Goal: Find specific page/section: Find specific page/section

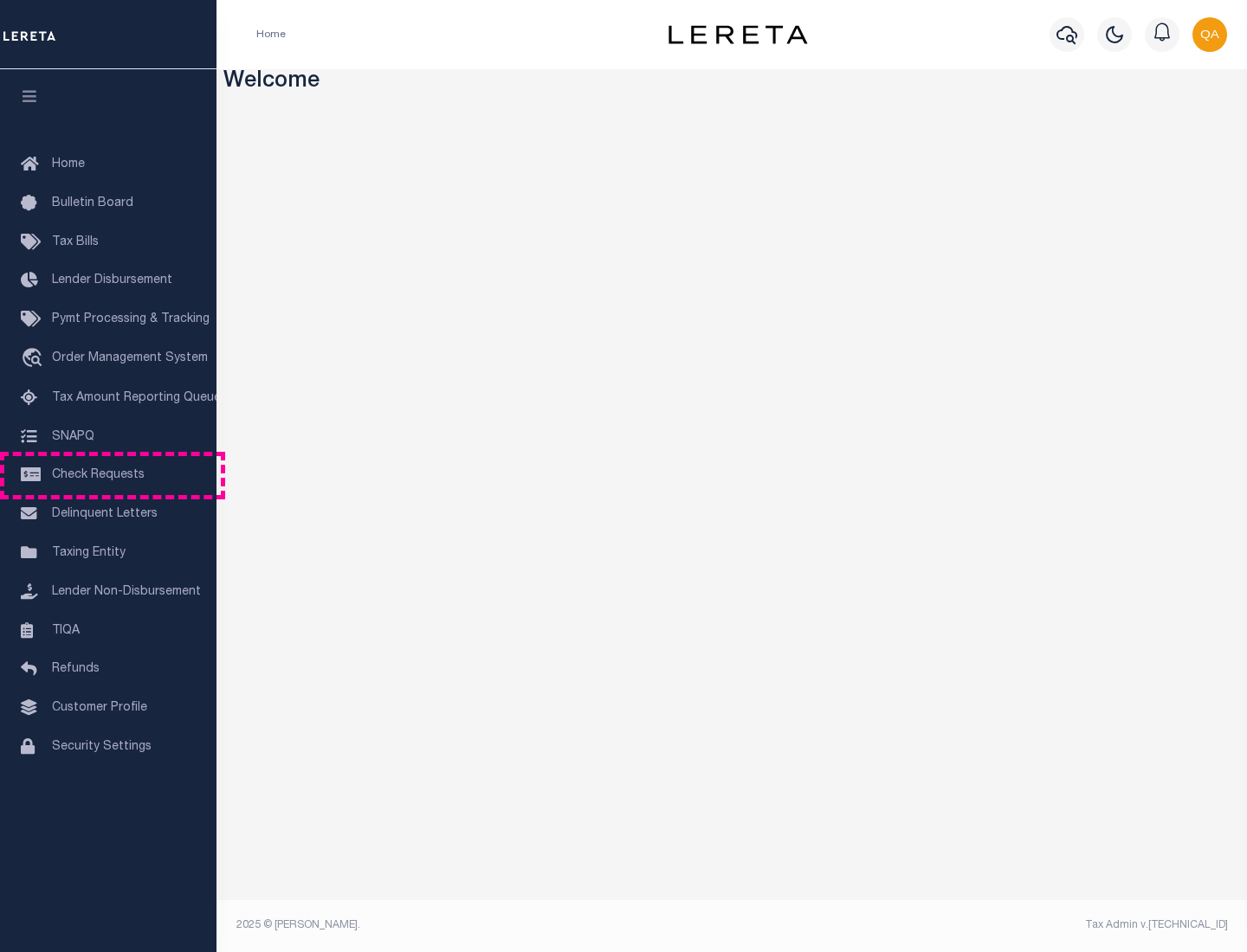
click at [108, 475] on span "Check Requests" at bounding box center [98, 475] width 93 height 12
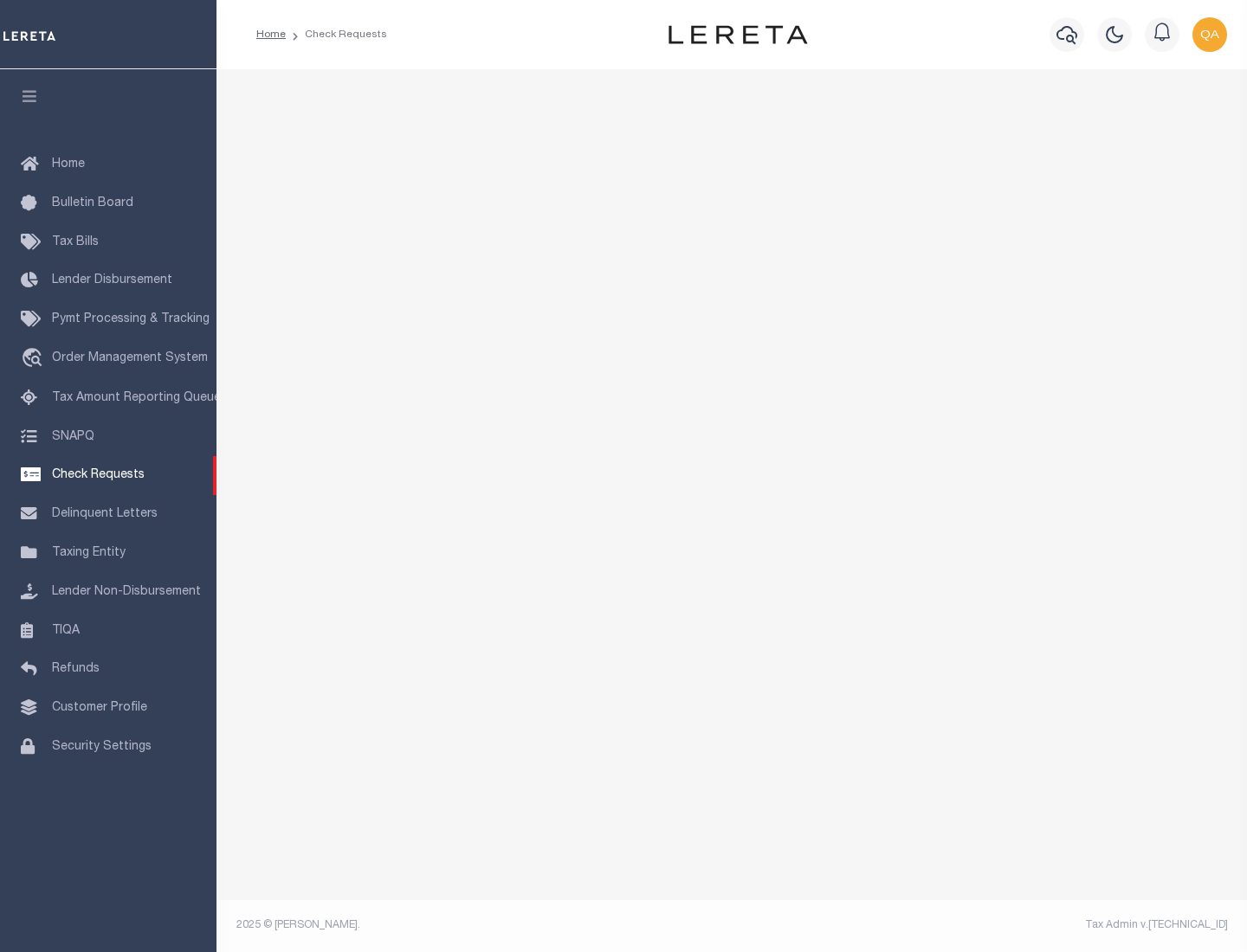
select select "50"
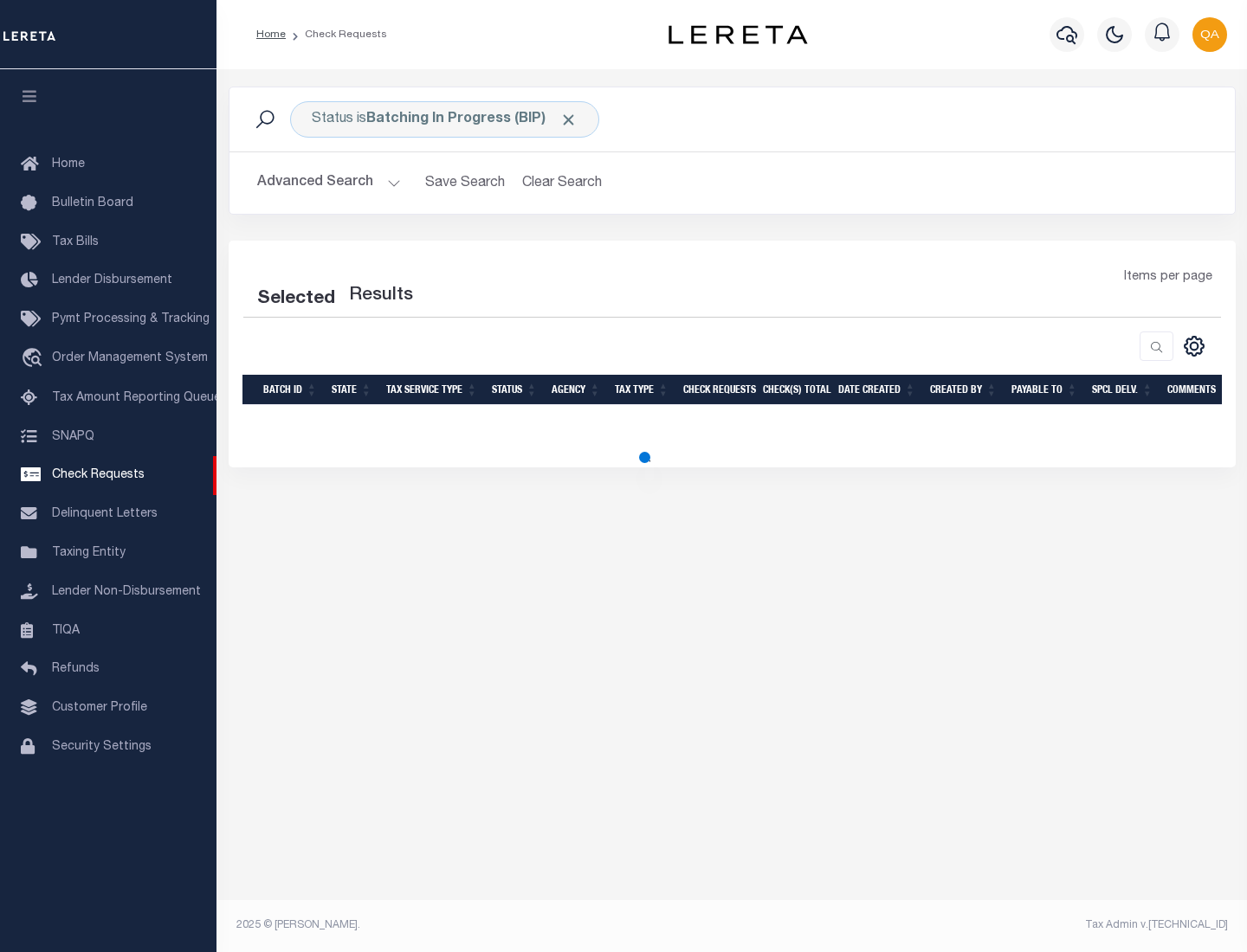
select select "50"
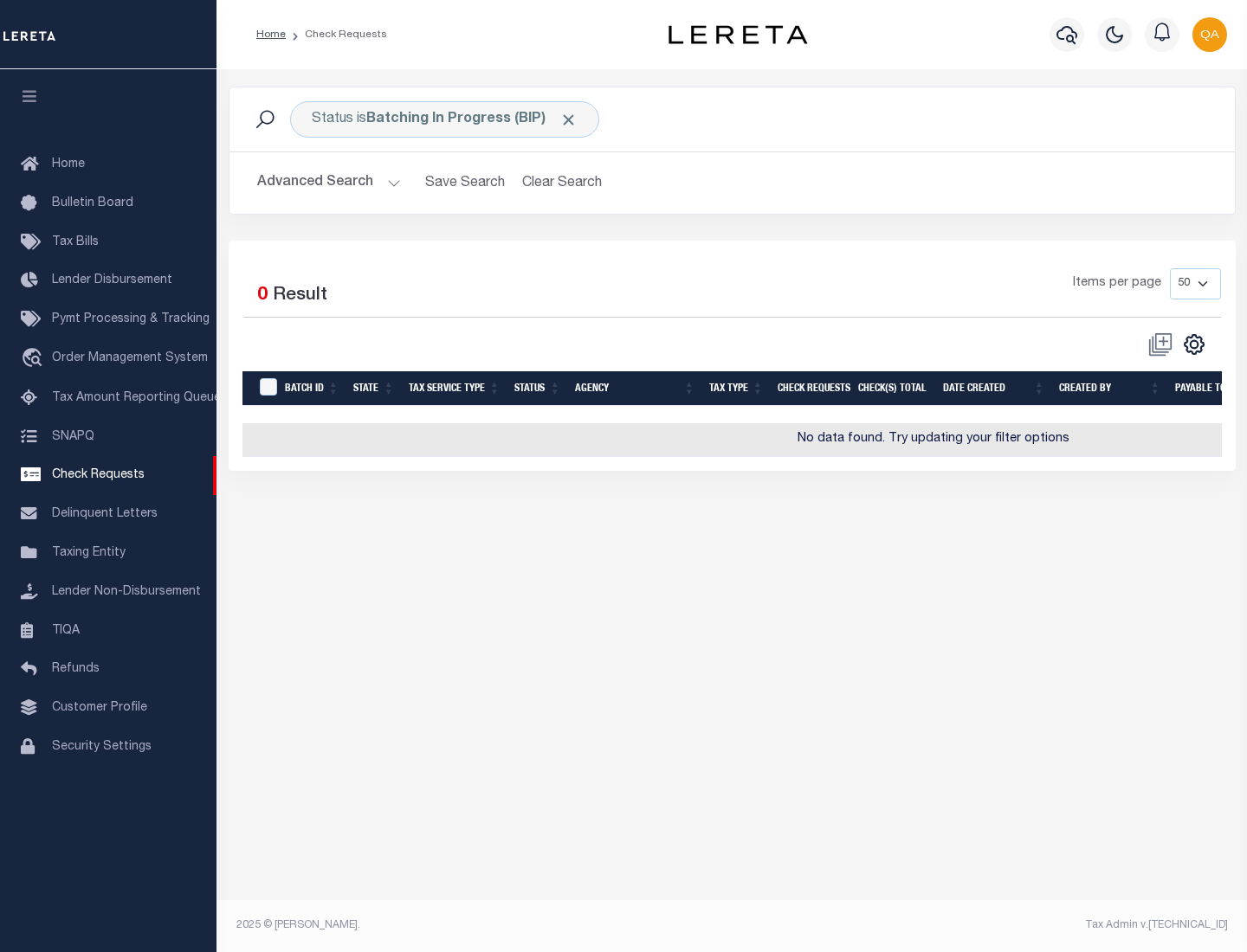
click at [569, 119] on span "Click to Remove" at bounding box center [568, 120] width 18 height 18
